Goal: Information Seeking & Learning: Learn about a topic

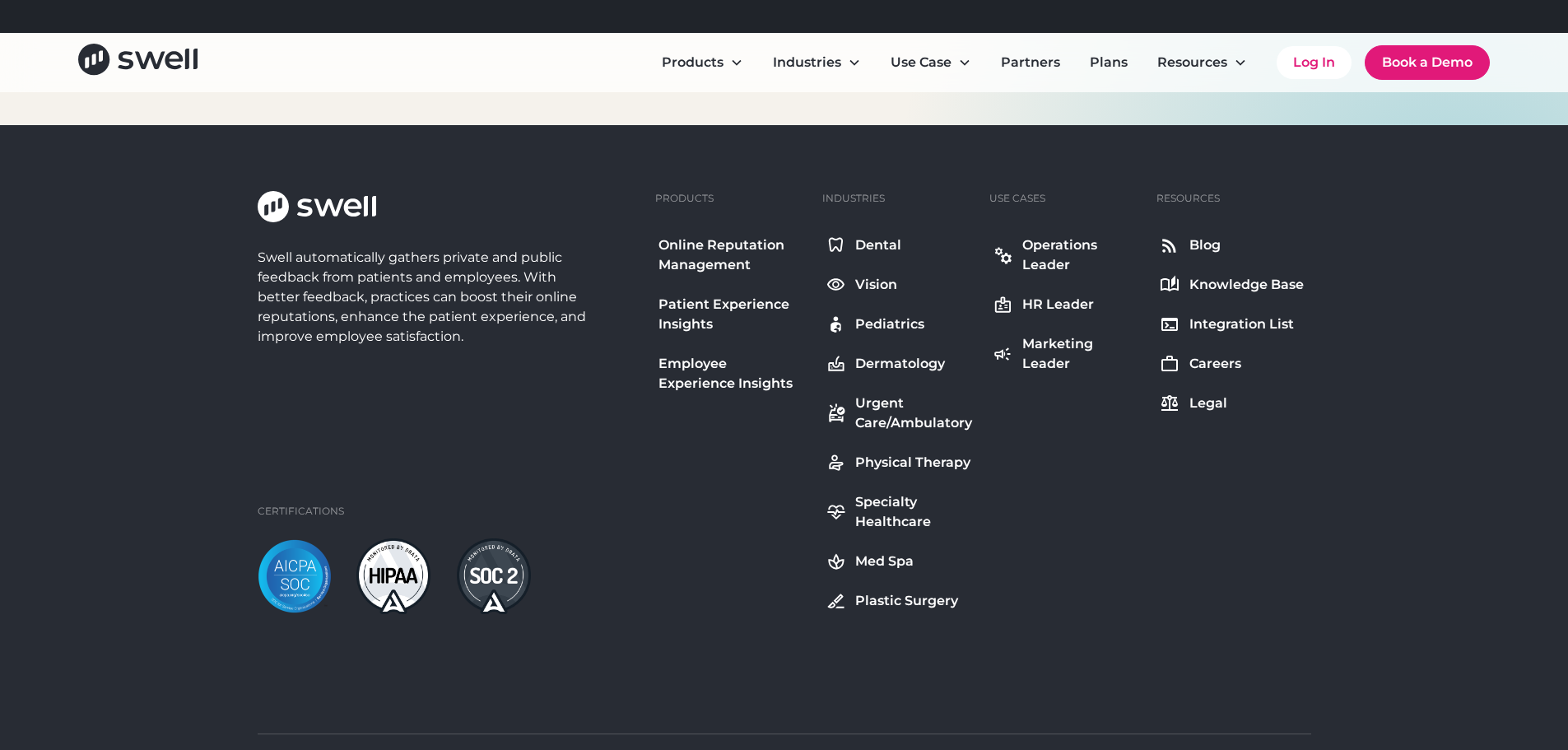
scroll to position [6009, 0]
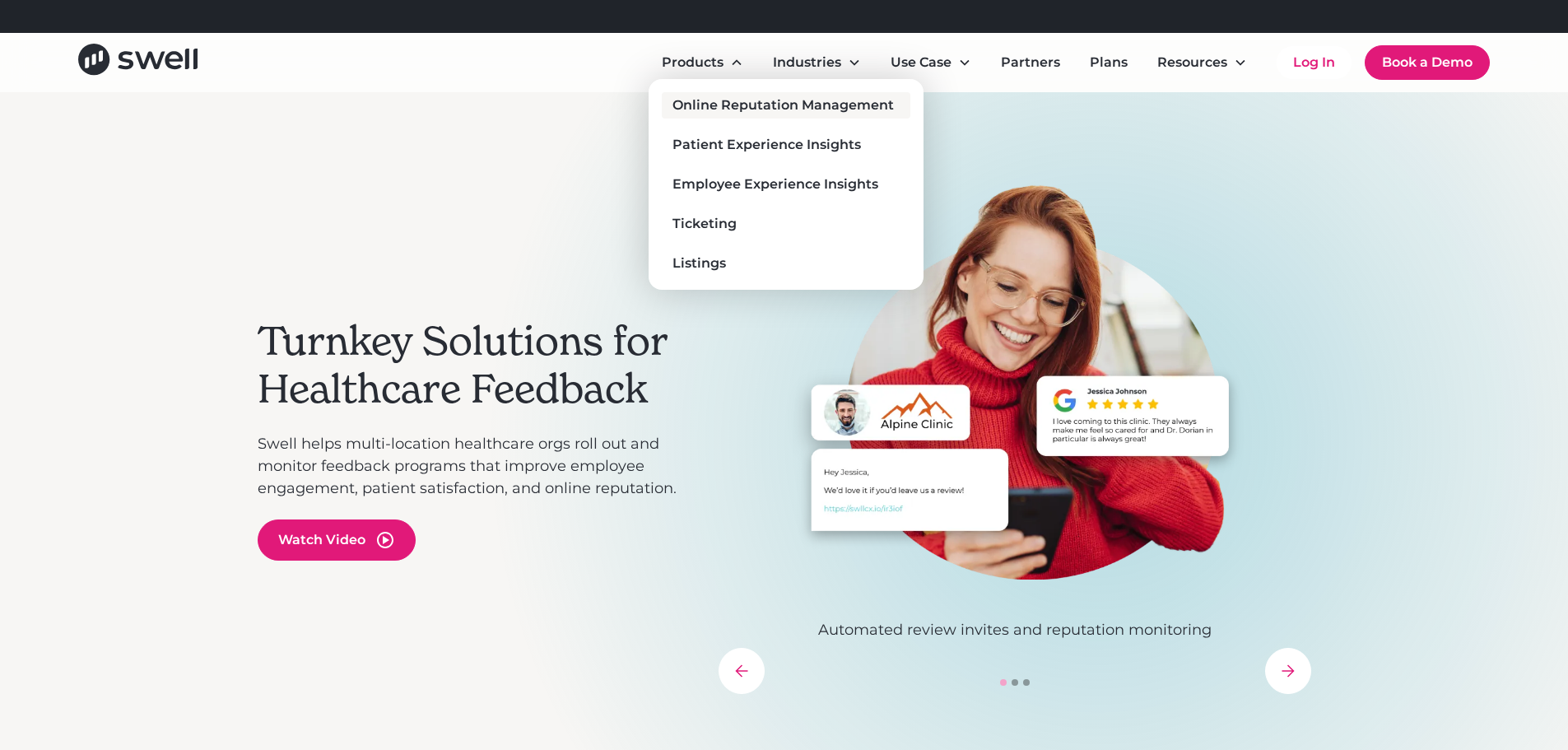
click at [745, 108] on div "Online Reputation Management" at bounding box center [782, 105] width 221 height 20
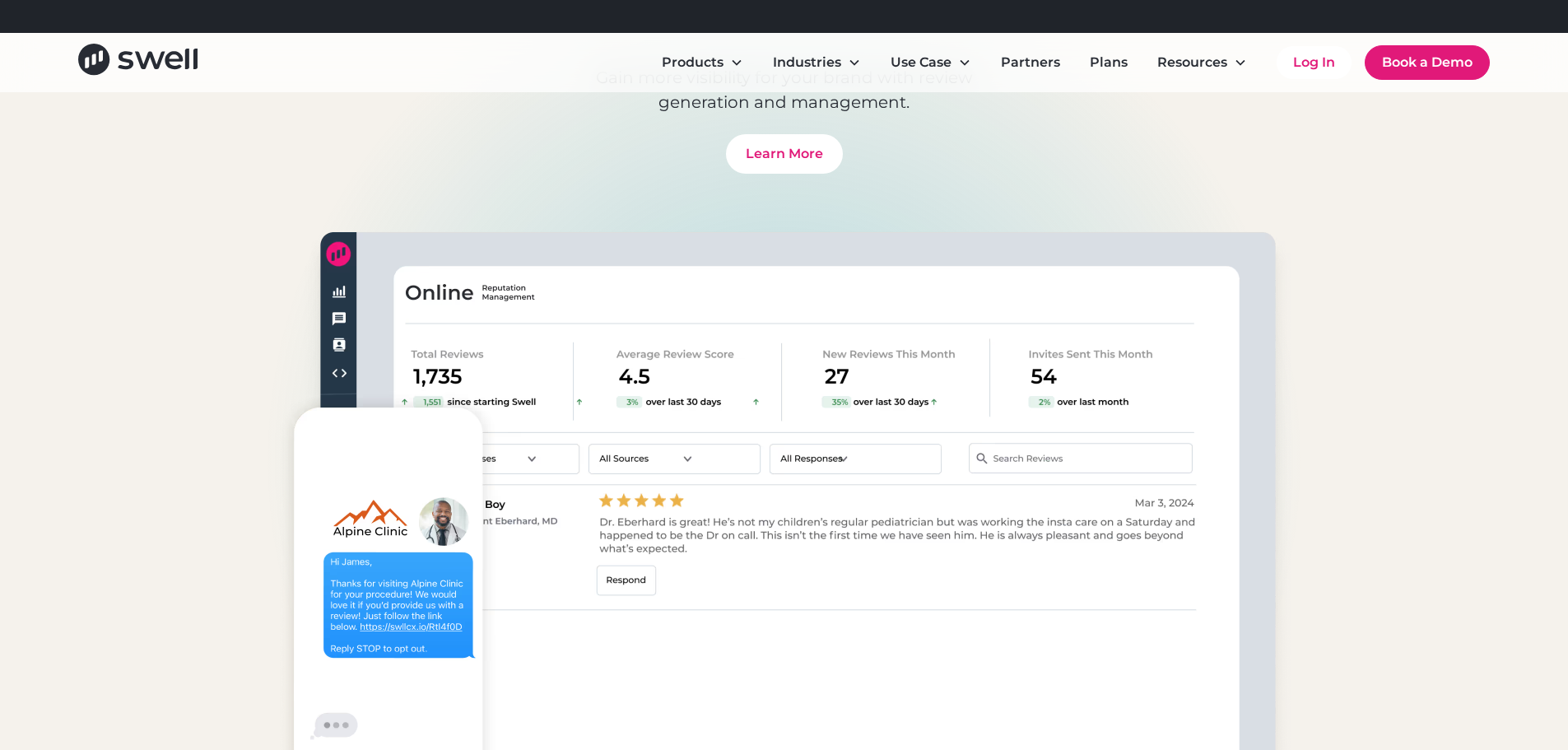
scroll to position [5679, 0]
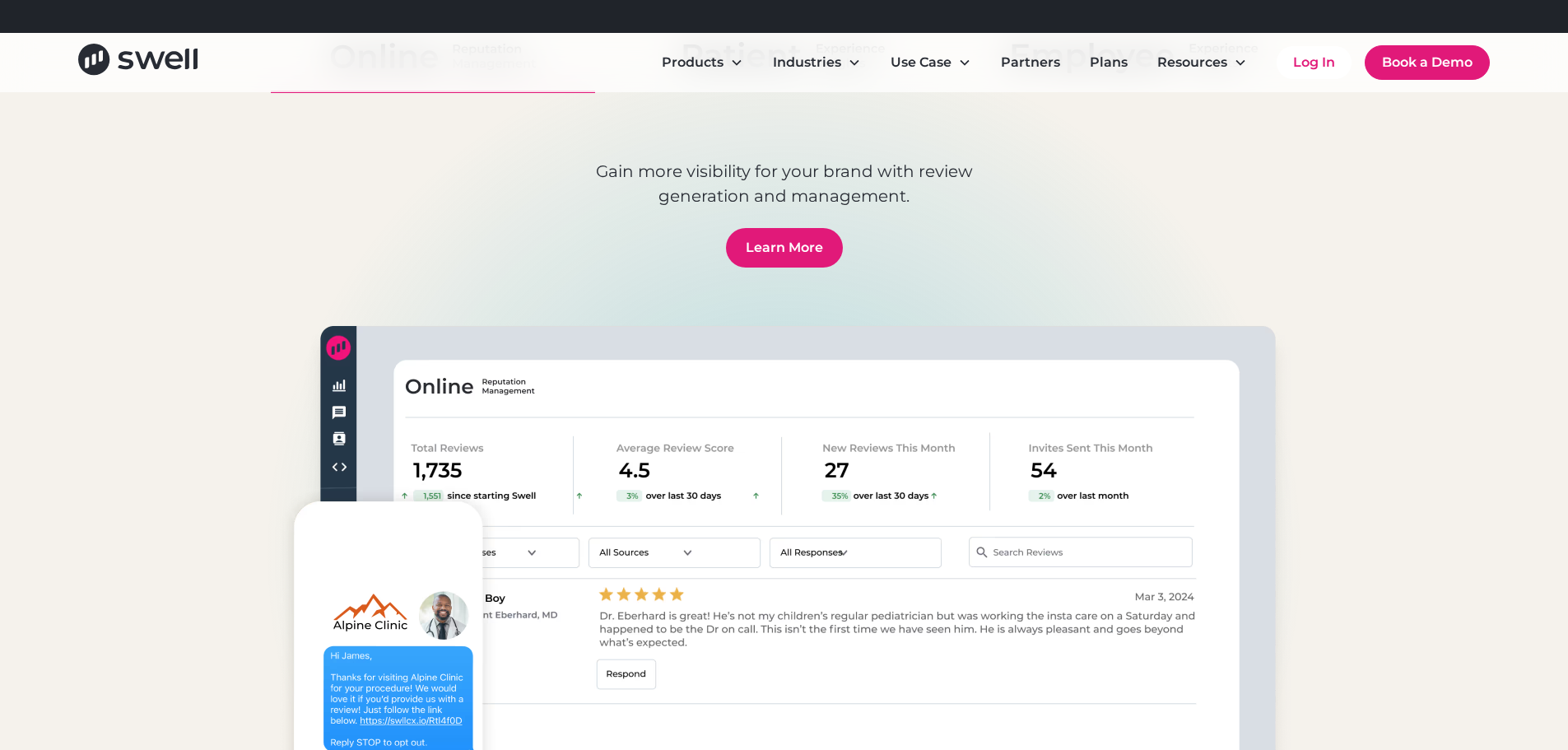
click at [787, 229] on link "Learn More" at bounding box center [784, 248] width 117 height 40
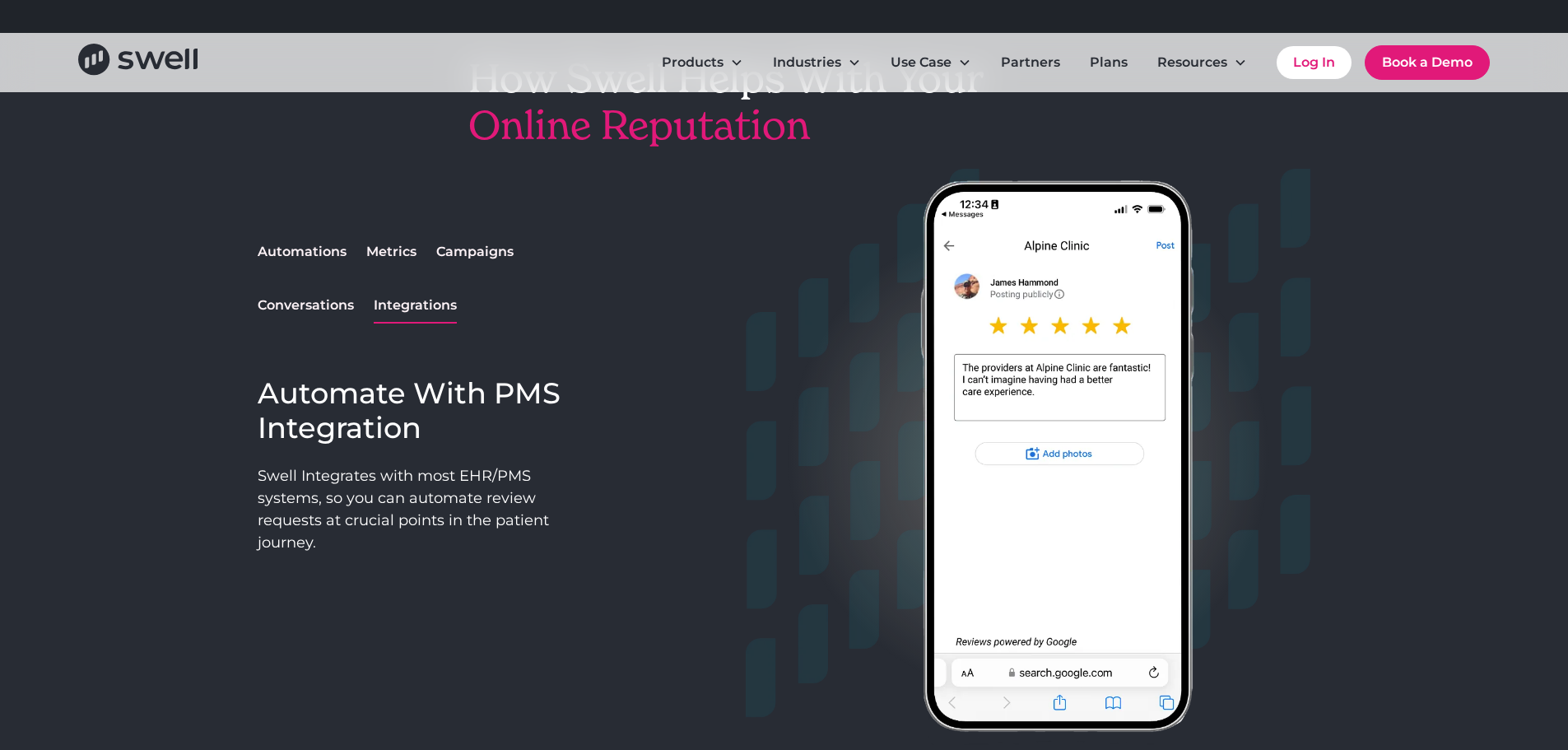
scroll to position [1317, 0]
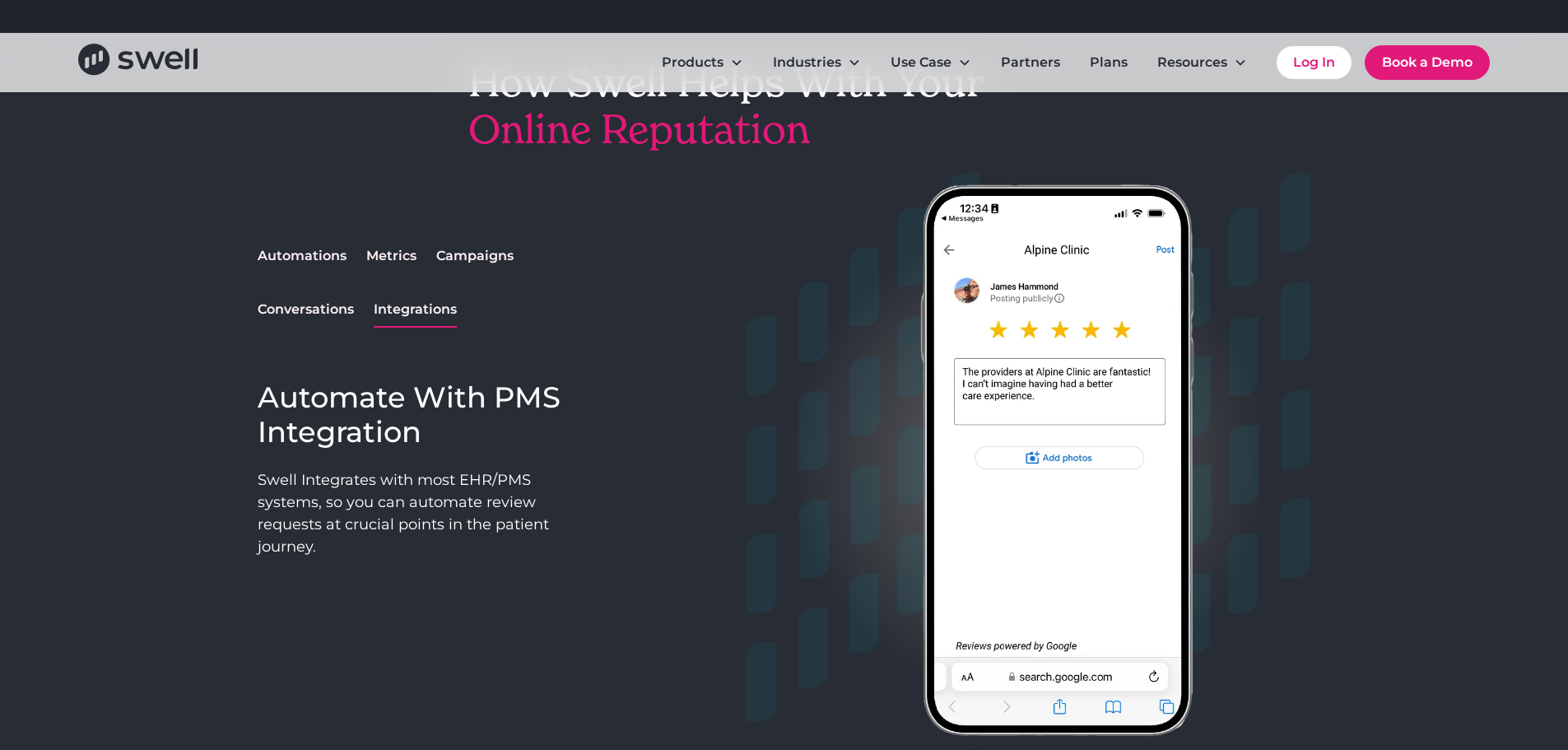
click at [380, 255] on div "Metrics" at bounding box center [391, 256] width 50 height 20
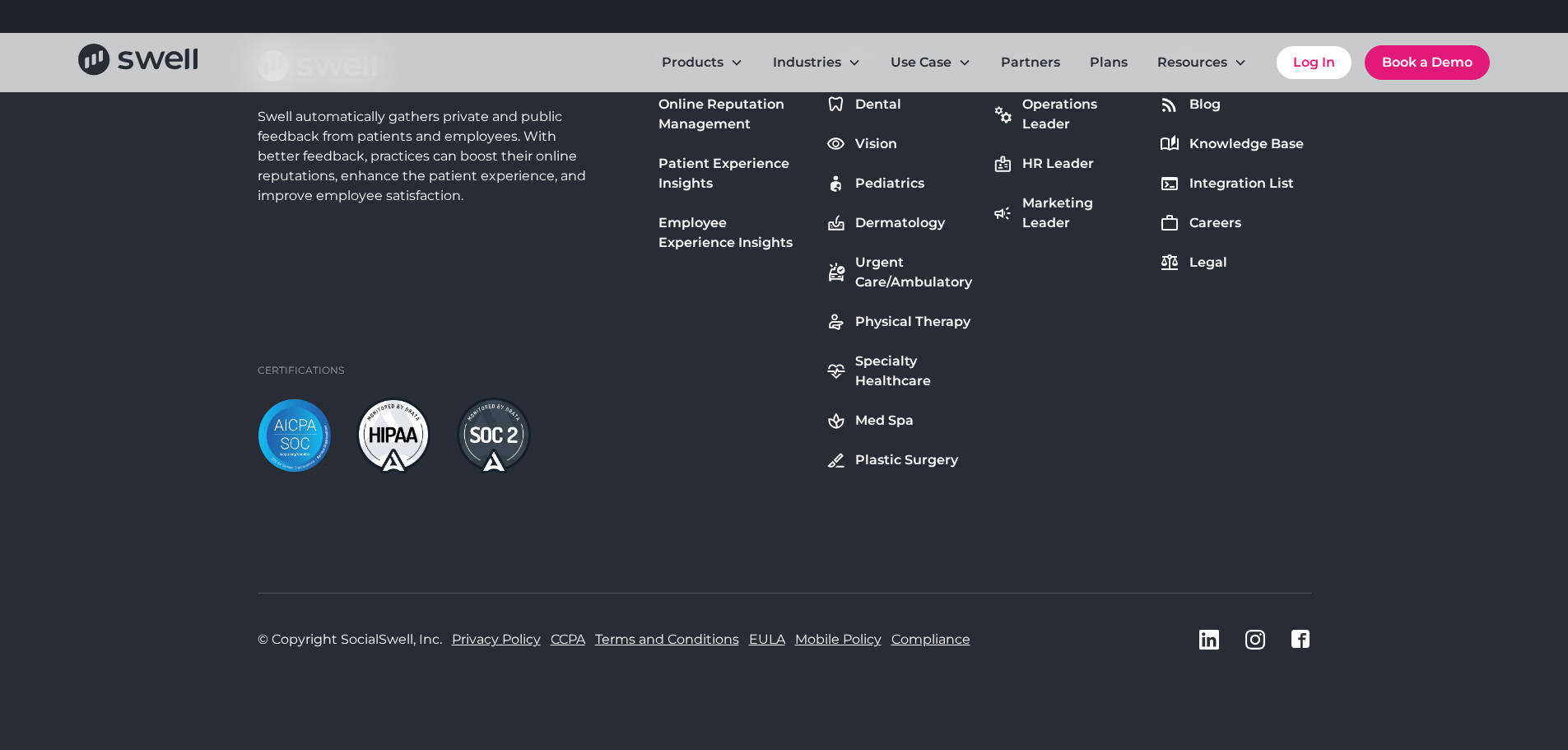
scroll to position [8177, 0]
